Goal: Task Accomplishment & Management: Complete application form

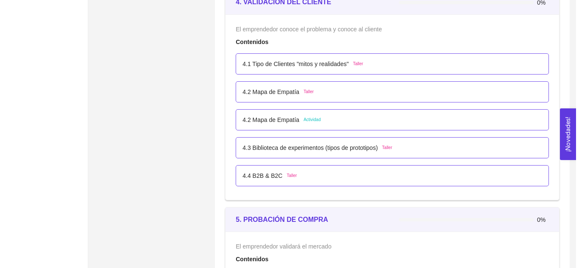
scroll to position [1439, 0]
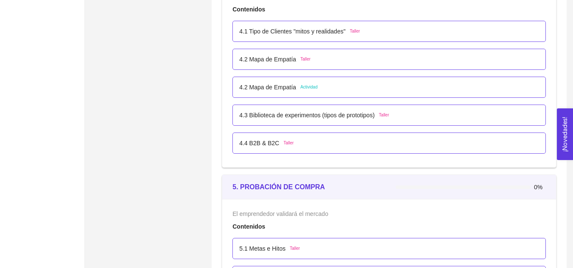
click at [375, 112] on div "4.3 Biblioteca de experimentos (tipos de prototipos) Taller" at bounding box center [314, 115] width 150 height 9
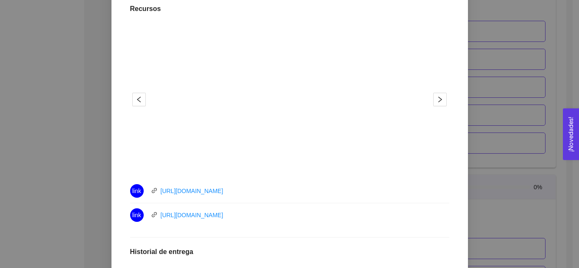
scroll to position [0, 0]
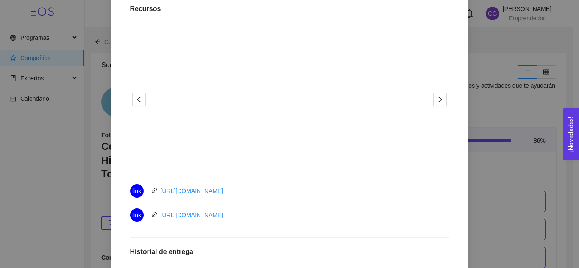
click at [386, 231] on div "4.3 Biblioteca de experimentos (tipos de prototipos) Taller Lugar: No especific…" at bounding box center [290, 147] width 336 height 497
click at [438, 95] on button "button" at bounding box center [440, 100] width 14 height 14
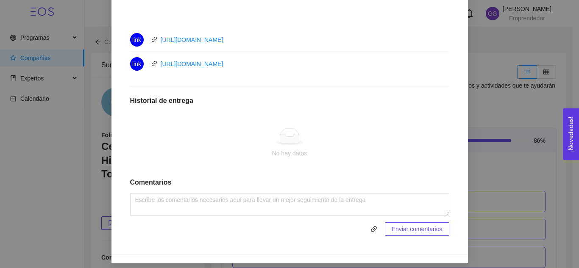
scroll to position [393, 0]
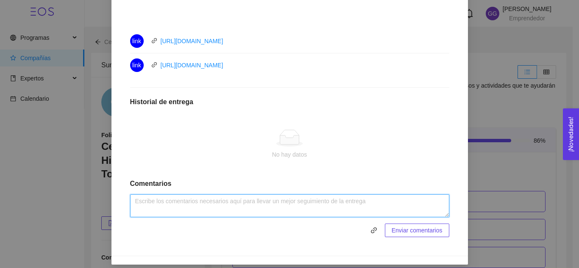
click at [358, 203] on textarea at bounding box center [289, 206] width 319 height 23
type textarea "Actividad realizada."
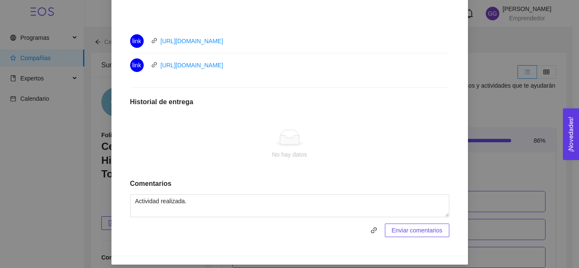
click at [396, 234] on span "Enviar comentarios" at bounding box center [417, 230] width 51 height 9
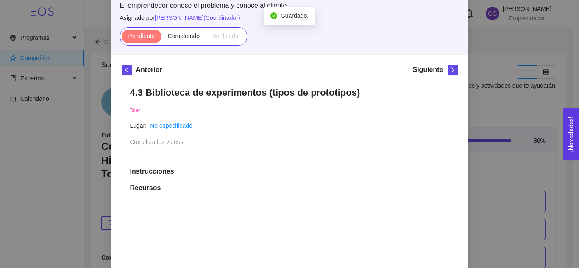
scroll to position [59, 0]
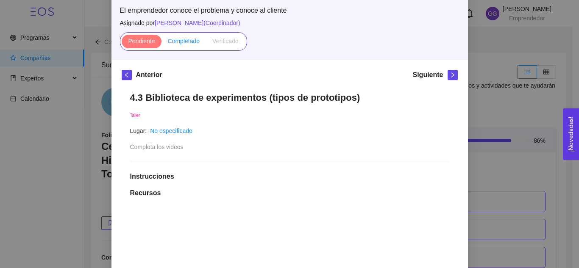
click at [170, 40] on span "Completado" at bounding box center [184, 41] width 32 height 7
click at [162, 43] on input "Completado" at bounding box center [162, 43] width 0 height 0
click at [122, 76] on span "left" at bounding box center [126, 75] width 9 height 6
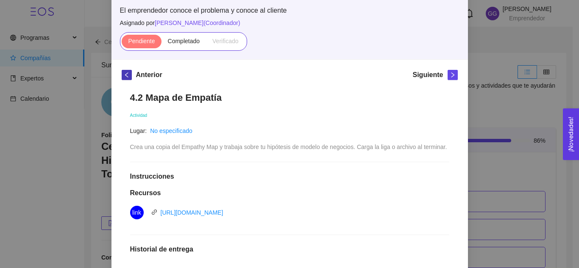
click at [125, 78] on button "button" at bounding box center [127, 75] width 10 height 10
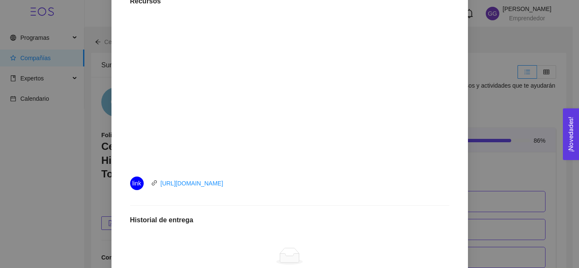
scroll to position [376, 0]
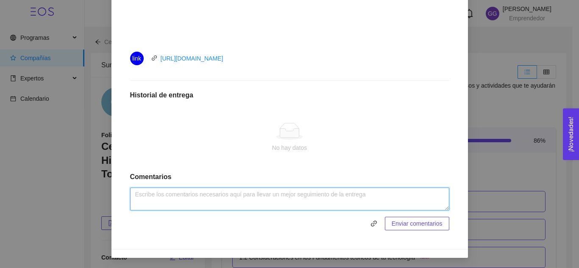
click at [382, 199] on textarea at bounding box center [289, 199] width 319 height 23
type textarea "Actividad realizada."
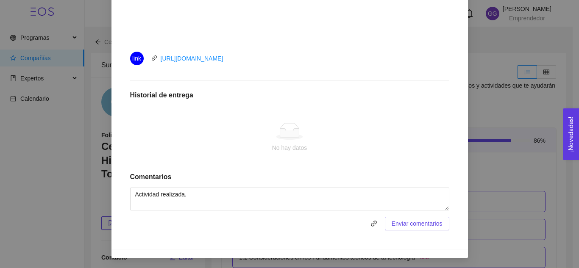
click at [435, 225] on span "Enviar comentarios" at bounding box center [417, 223] width 51 height 9
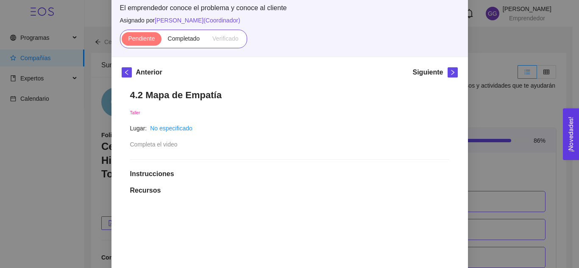
scroll to position [60, 0]
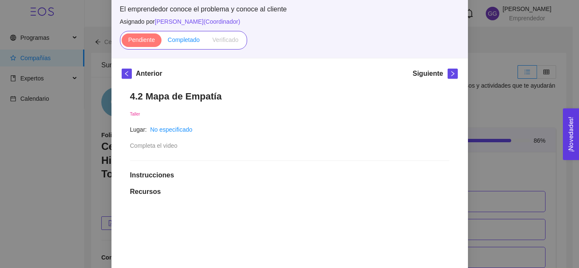
click at [184, 34] on label "Completado" at bounding box center [184, 40] width 45 height 14
click at [162, 42] on input "Completado" at bounding box center [162, 42] width 0 height 0
click at [125, 76] on icon "left" at bounding box center [126, 73] width 3 height 5
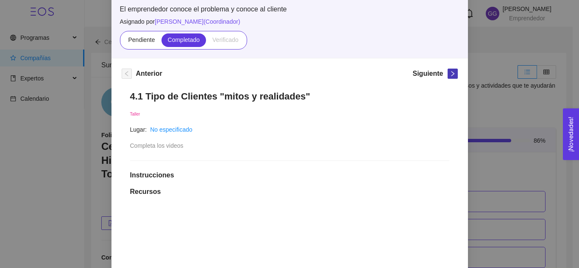
click at [450, 75] on icon "right" at bounding box center [453, 74] width 6 height 6
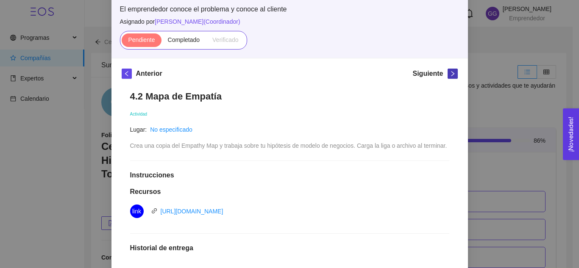
click at [450, 75] on icon "right" at bounding box center [453, 74] width 6 height 6
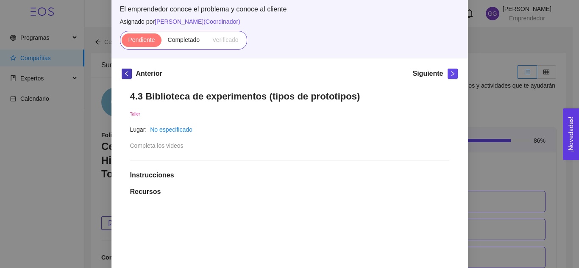
click at [122, 75] on span "left" at bounding box center [126, 74] width 9 height 6
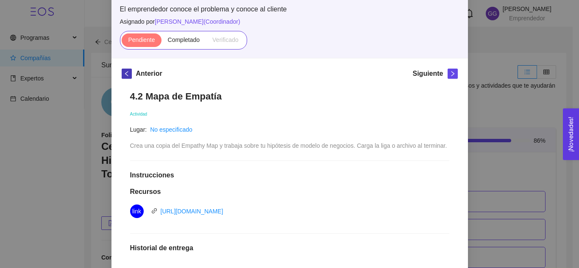
click at [124, 74] on icon "left" at bounding box center [127, 74] width 6 height 6
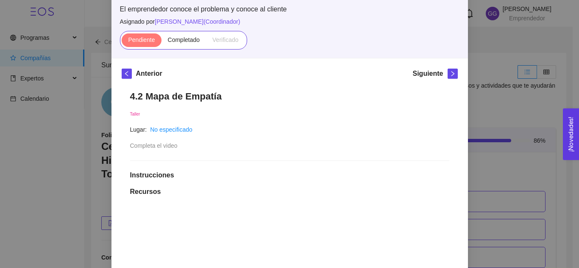
click at [482, 65] on div "4. VALIDACIÓN DEL CLIENTE El emprendedor conoce el problema y conoce al cliente…" at bounding box center [289, 134] width 579 height 268
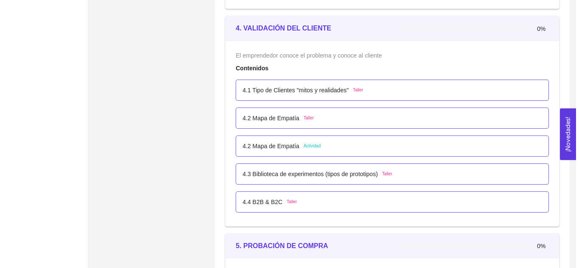
scroll to position [1387, 0]
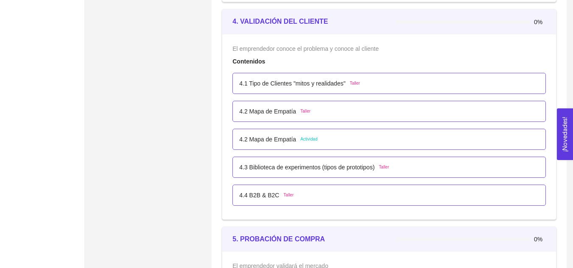
click at [290, 114] on p "4.2 Mapa de Empatía" at bounding box center [267, 111] width 57 height 9
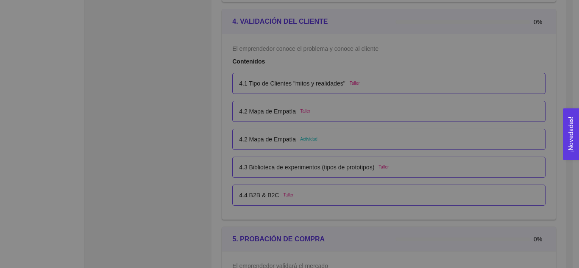
scroll to position [0, 0]
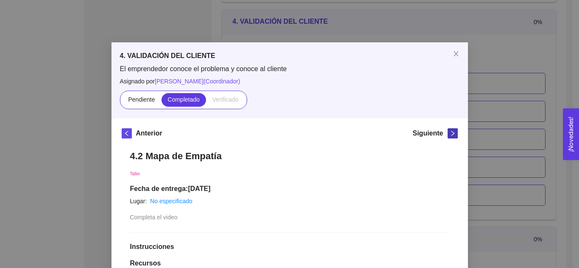
click at [453, 132] on span "right" at bounding box center [452, 134] width 9 height 6
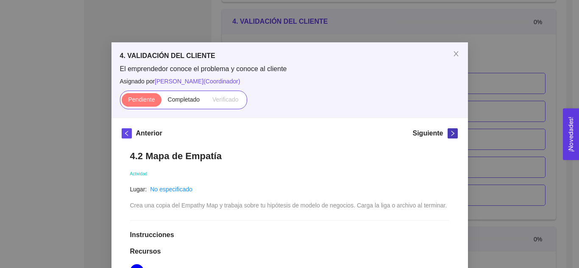
click at [453, 133] on span "right" at bounding box center [452, 134] width 9 height 6
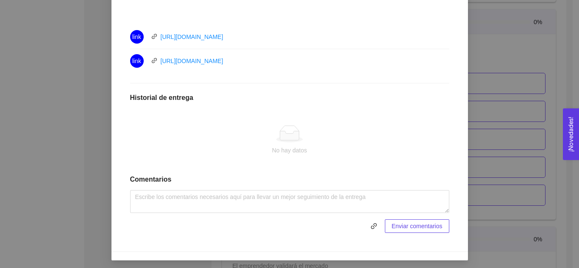
scroll to position [400, 0]
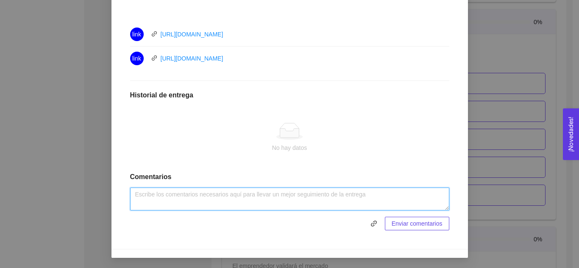
click at [365, 199] on textarea at bounding box center [289, 199] width 319 height 23
type textarea "Actividad realizada."
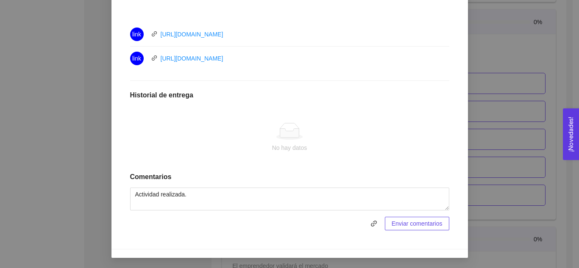
click at [416, 220] on span "Enviar comentarios" at bounding box center [417, 223] width 51 height 9
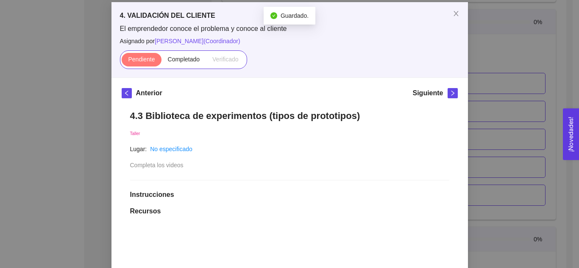
scroll to position [29, 0]
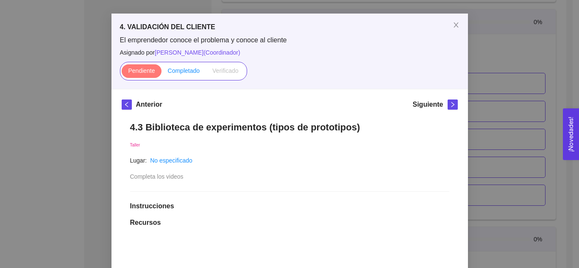
click at [186, 74] on span "Completado" at bounding box center [184, 70] width 32 height 7
click at [162, 73] on input "Completado" at bounding box center [162, 73] width 0 height 0
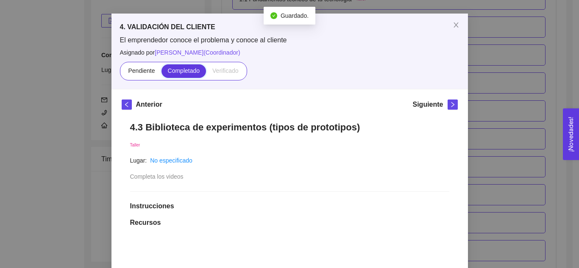
scroll to position [1387, 0]
click at [450, 103] on icon "right" at bounding box center [453, 105] width 6 height 6
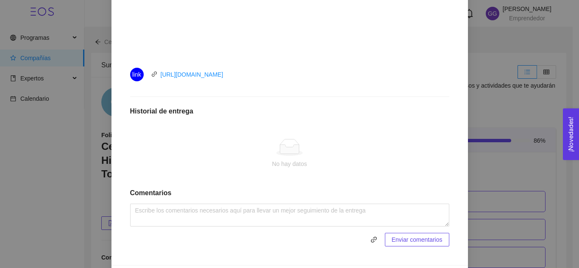
scroll to position [364, 0]
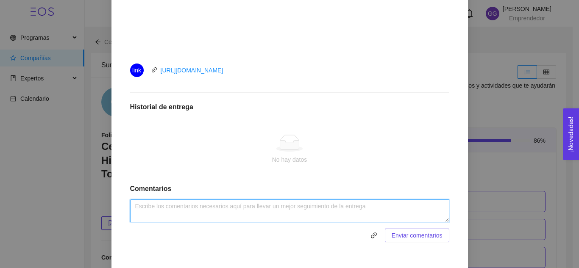
click at [338, 213] on textarea at bounding box center [289, 211] width 319 height 23
type textarea "Actividad realizada."
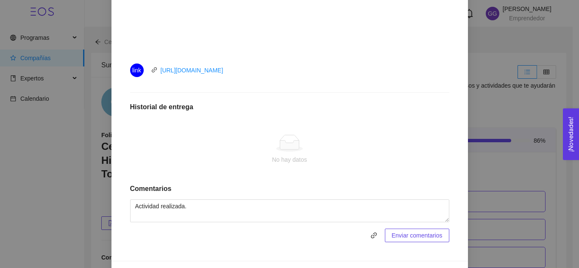
click at [427, 237] on span "Enviar comentarios" at bounding box center [417, 235] width 51 height 9
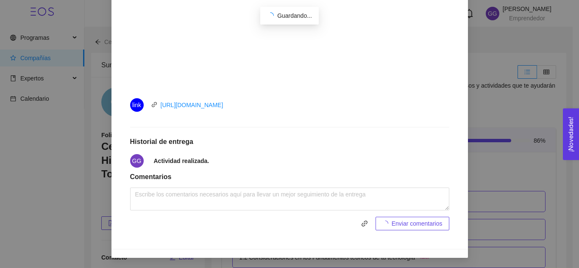
scroll to position [329, 0]
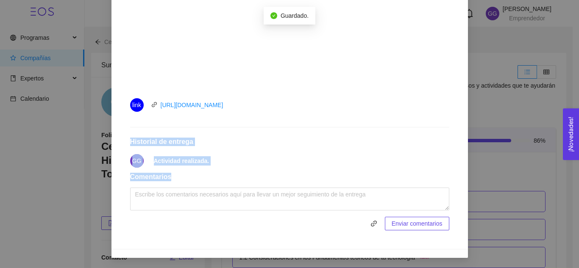
drag, startPoint x: 571, startPoint y: 193, endPoint x: 560, endPoint y: 70, distance: 123.4
click at [560, 70] on div "4. VALIDACIÓN DEL CLIENTE El emprendedor conoce el problema y conoce al cliente…" at bounding box center [289, 134] width 579 height 268
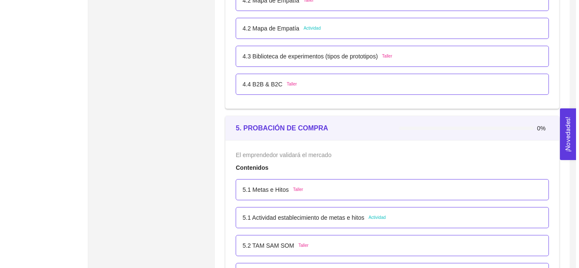
scroll to position [1492, 0]
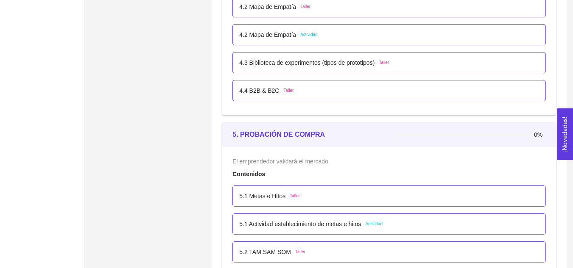
click at [283, 93] on span "Taller" at bounding box center [288, 90] width 10 height 7
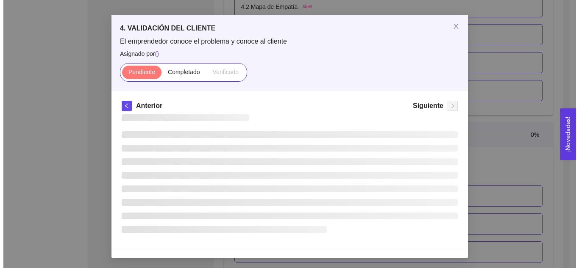
scroll to position [0, 0]
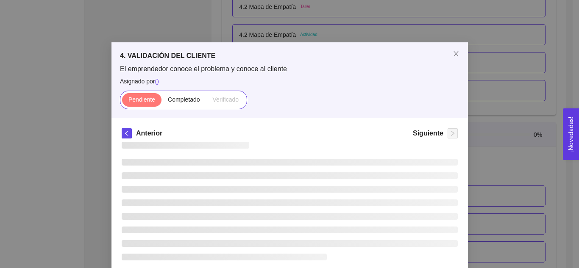
click at [282, 93] on div "El emprendedor conoce el problema y conoce al cliente Asignado por ( ) Pendient…" at bounding box center [290, 86] width 340 height 45
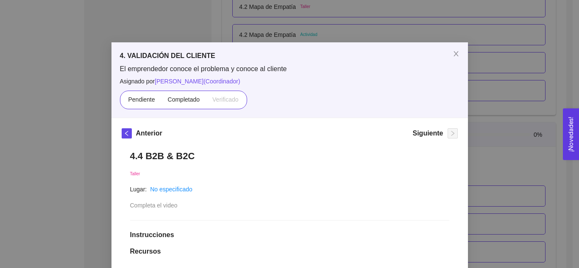
click at [268, 96] on div "Pendiente Completado Verificado" at bounding box center [290, 100] width 340 height 19
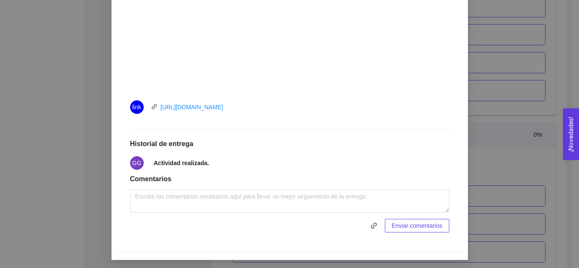
scroll to position [329, 0]
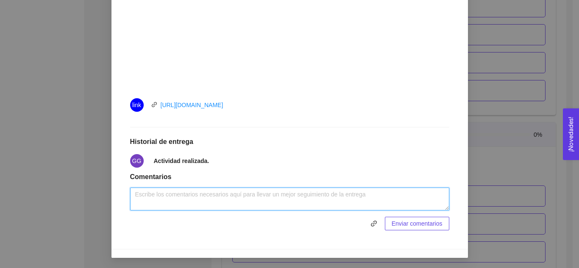
click at [371, 199] on textarea at bounding box center [289, 199] width 319 height 23
type textarea "Actividad realizada"
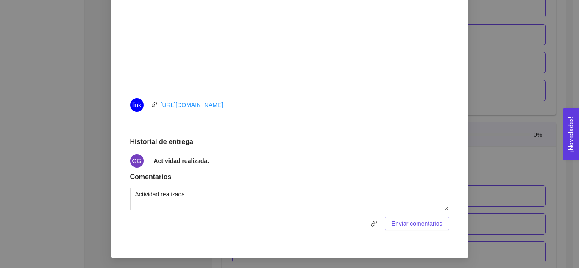
click at [404, 226] on span "Enviar comentarios" at bounding box center [417, 223] width 51 height 9
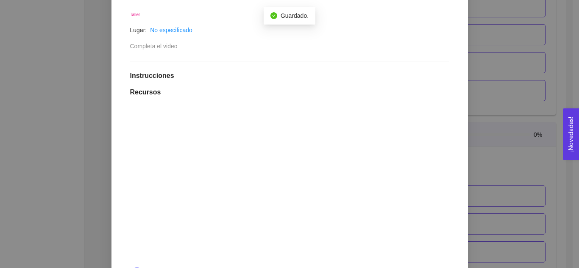
scroll to position [0, 0]
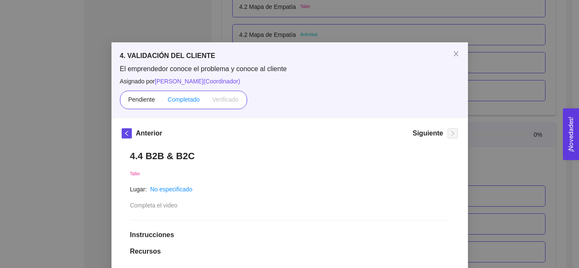
click at [173, 98] on span "Completado" at bounding box center [184, 99] width 32 height 7
click at [162, 102] on input "Completado" at bounding box center [162, 102] width 0 height 0
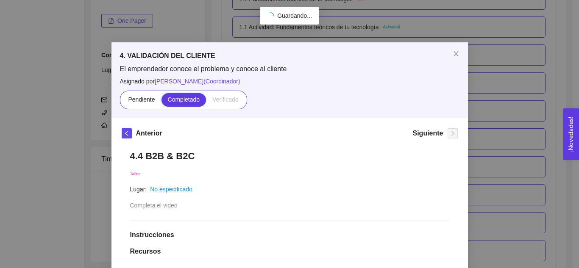
scroll to position [1492, 0]
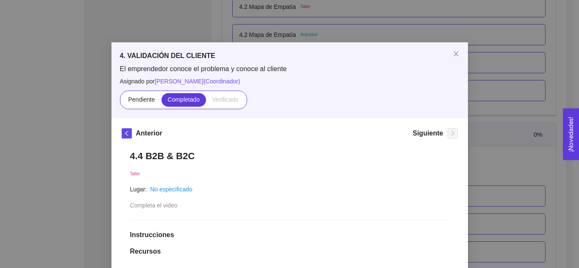
click at [123, 135] on button "button" at bounding box center [127, 133] width 10 height 10
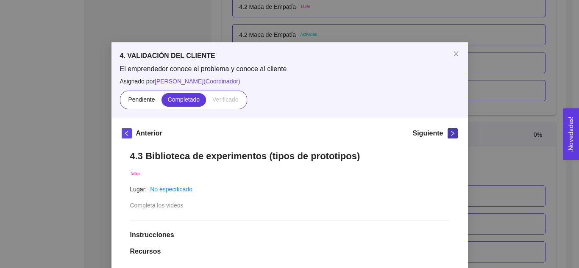
click at [452, 134] on icon "right" at bounding box center [453, 134] width 6 height 6
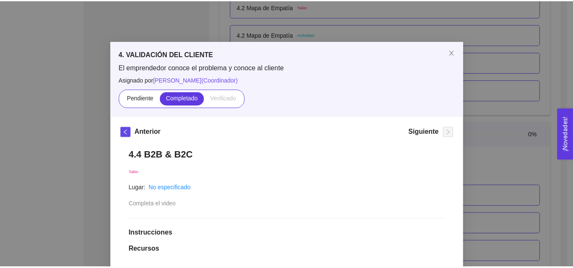
scroll to position [0, 0]
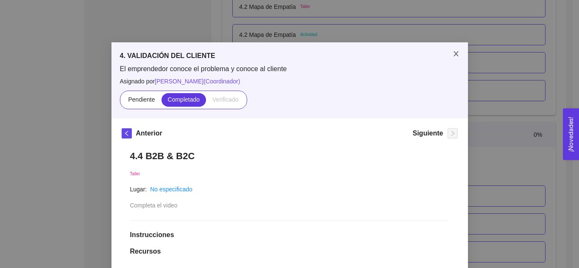
click at [453, 53] on icon "close" at bounding box center [456, 53] width 7 height 7
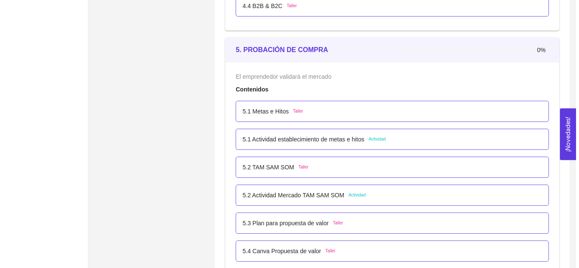
scroll to position [1570, 0]
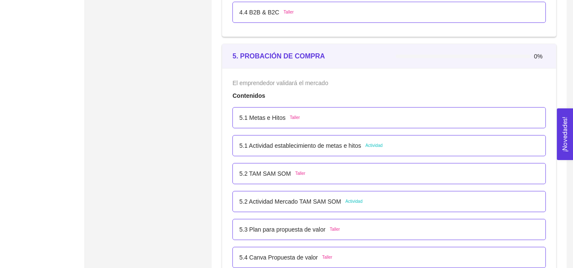
click at [294, 117] on span "Taller" at bounding box center [295, 117] width 10 height 7
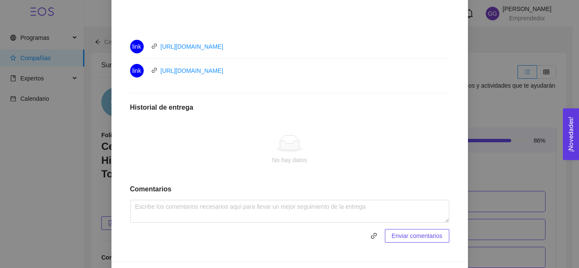
scroll to position [400, 0]
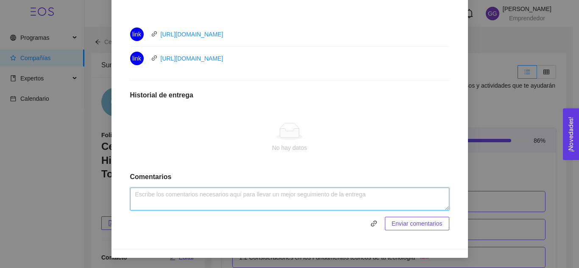
click at [313, 195] on textarea at bounding box center [289, 199] width 319 height 23
type textarea "Actividad realizada."
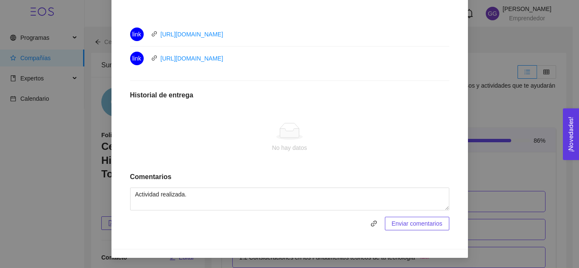
click at [395, 224] on span "Enviar comentarios" at bounding box center [417, 223] width 51 height 9
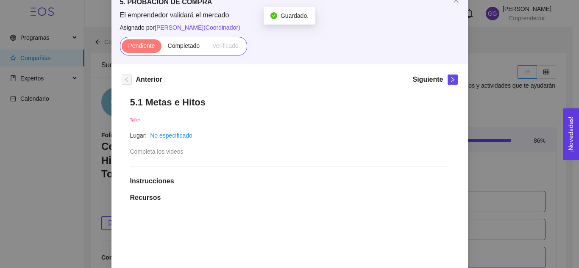
scroll to position [26, 0]
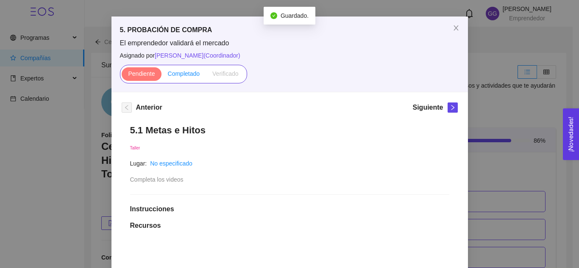
click at [190, 74] on span "Completado" at bounding box center [184, 73] width 32 height 7
click at [162, 76] on input "Completado" at bounding box center [162, 76] width 0 height 0
click at [451, 109] on icon "right" at bounding box center [452, 107] width 3 height 5
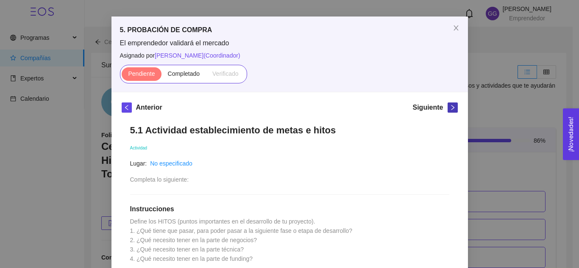
click at [450, 109] on icon "right" at bounding box center [453, 108] width 6 height 6
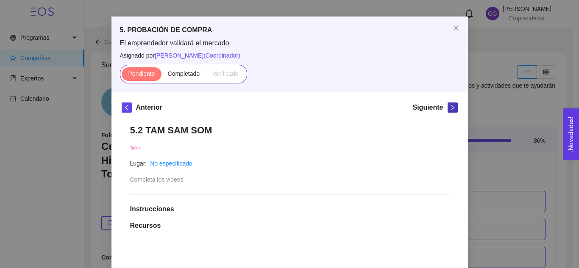
click at [450, 109] on icon "right" at bounding box center [453, 108] width 6 height 6
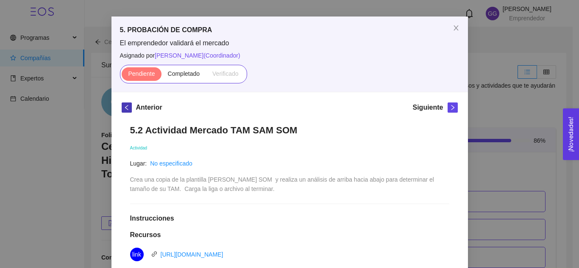
click at [124, 108] on icon "left" at bounding box center [127, 108] width 6 height 6
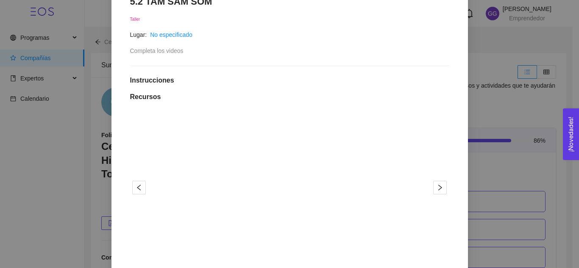
scroll to position [179, 0]
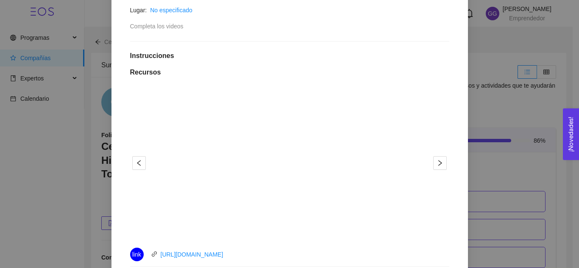
click at [579, 130] on button "¡Novedades! 0" at bounding box center [571, 135] width 16 height 52
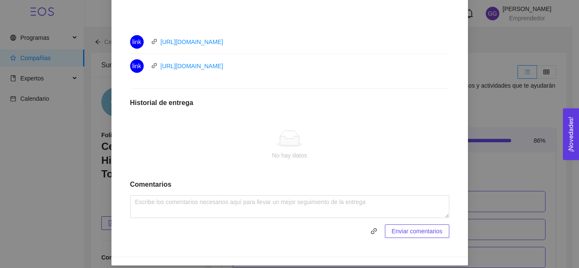
scroll to position [400, 0]
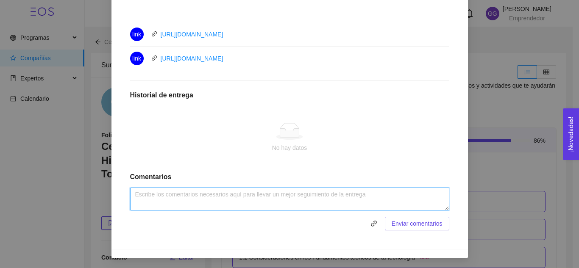
click at [392, 200] on textarea at bounding box center [289, 199] width 319 height 23
type textarea "Actividad realizada."
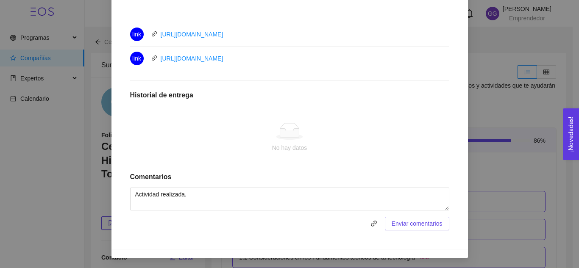
click at [438, 223] on span "Enviar comentarios" at bounding box center [417, 223] width 51 height 9
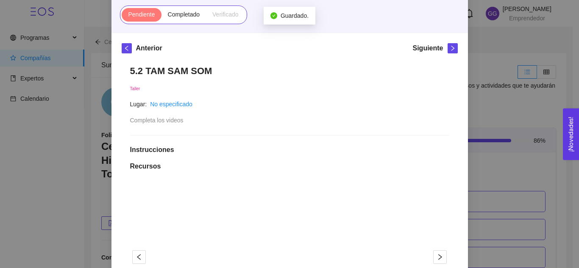
scroll to position [78, 0]
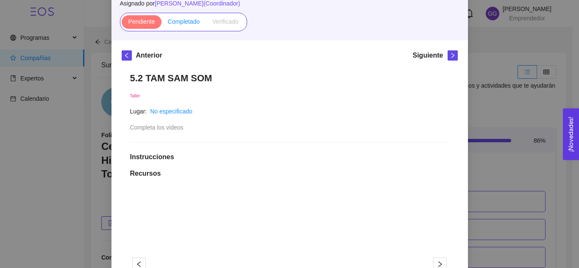
click at [172, 22] on span "Completado" at bounding box center [184, 21] width 32 height 7
click at [162, 24] on input "Completado" at bounding box center [162, 24] width 0 height 0
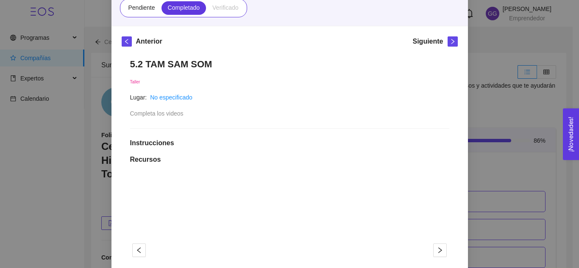
scroll to position [89, 0]
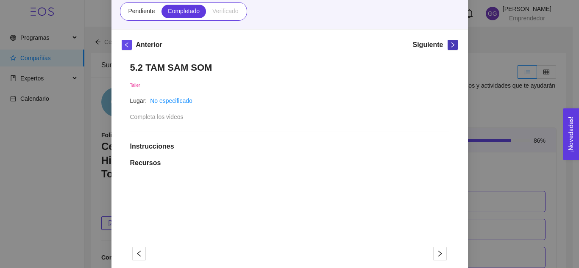
click at [452, 43] on icon "right" at bounding box center [453, 45] width 6 height 6
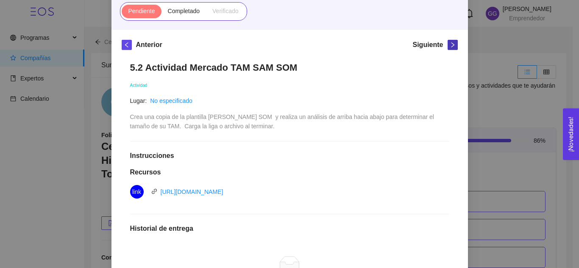
click at [450, 45] on icon "right" at bounding box center [453, 45] width 6 height 6
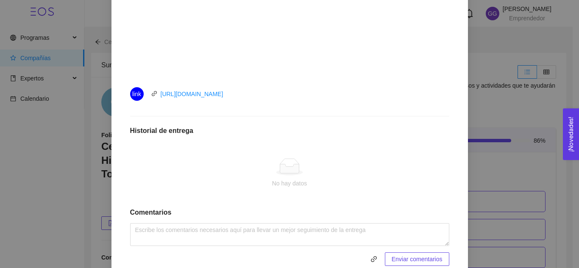
scroll to position [343, 0]
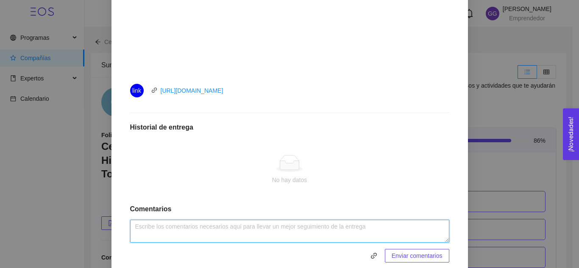
click at [355, 236] on textarea at bounding box center [289, 231] width 319 height 23
type textarea "Actividad realizada."
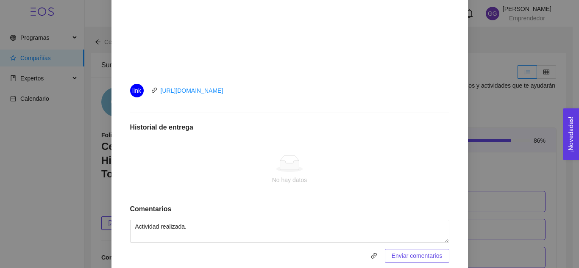
click at [436, 256] on span "Enviar comentarios" at bounding box center [417, 255] width 51 height 9
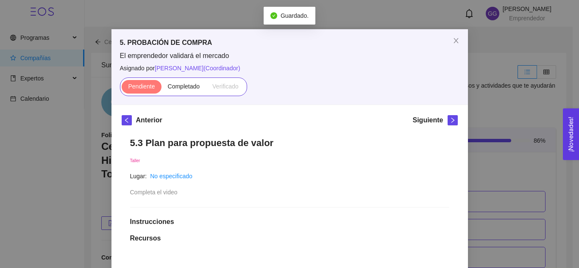
scroll to position [10, 0]
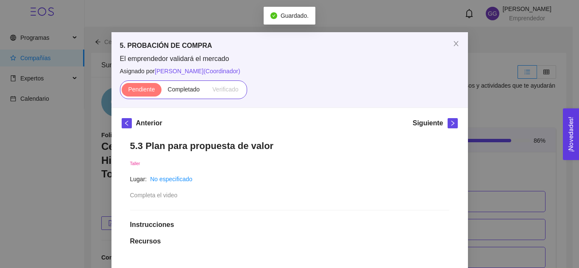
click at [181, 97] on div "Pendiente Completado Verificado" at bounding box center [183, 90] width 127 height 19
click at [184, 88] on span "Completado" at bounding box center [184, 89] width 32 height 7
click at [162, 92] on input "Completado" at bounding box center [162, 92] width 0 height 0
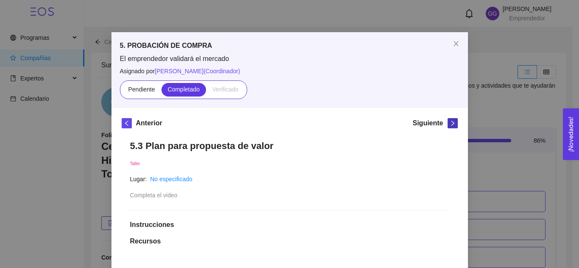
click at [450, 123] on icon "right" at bounding box center [453, 123] width 6 height 6
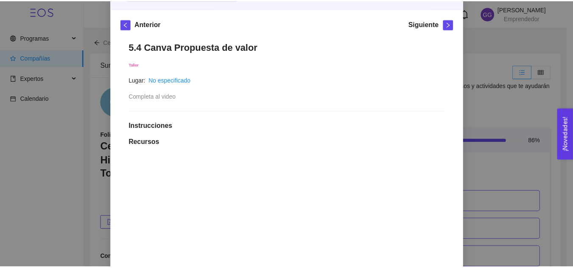
scroll to position [108, 0]
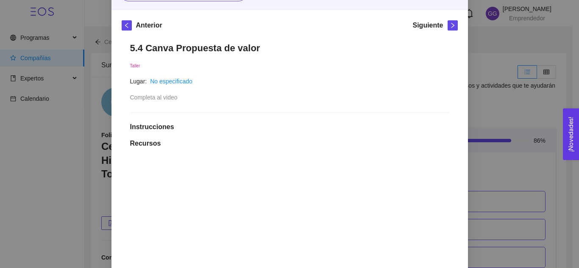
click at [546, 45] on div "5. PROBACIÓN DE COMPRA El emprendedor validará el mercado Asignado por [PERSON_…" at bounding box center [289, 134] width 579 height 268
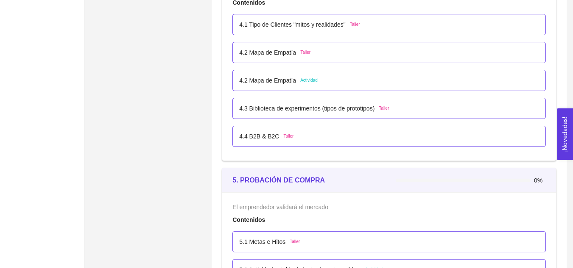
scroll to position [1517, 0]
